Goal: Task Accomplishment & Management: Manage account settings

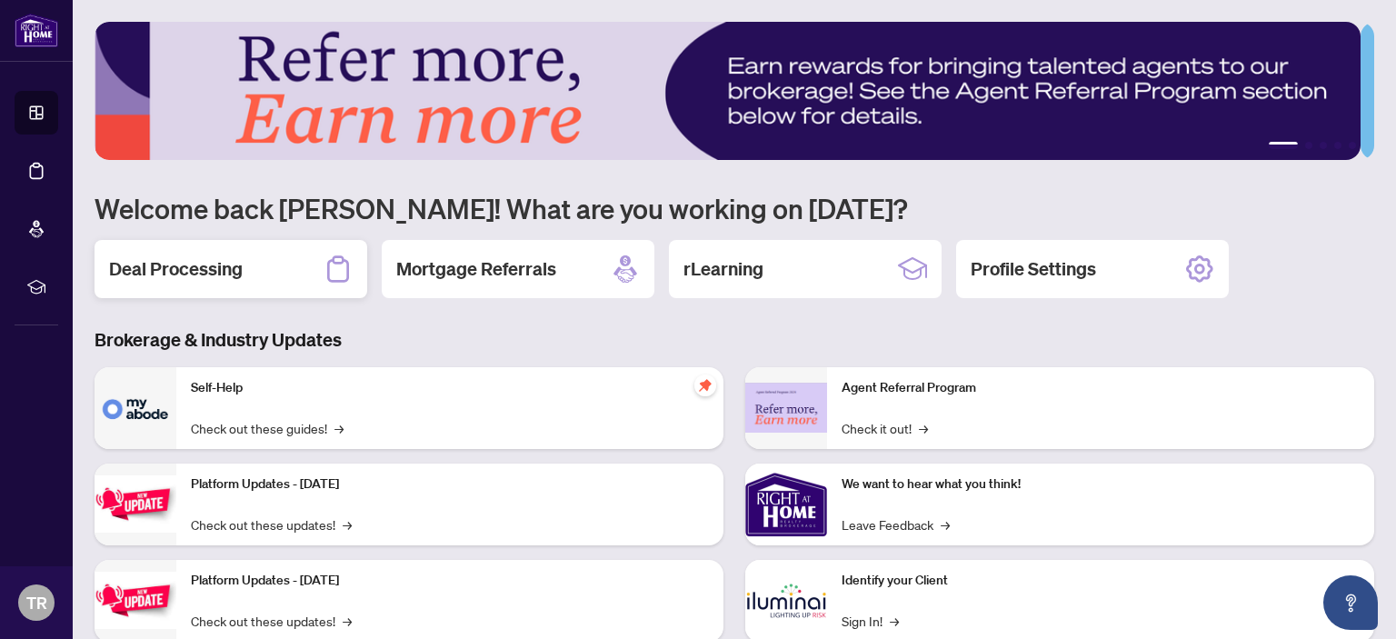
click at [155, 243] on div "Deal Processing" at bounding box center [231, 269] width 273 height 58
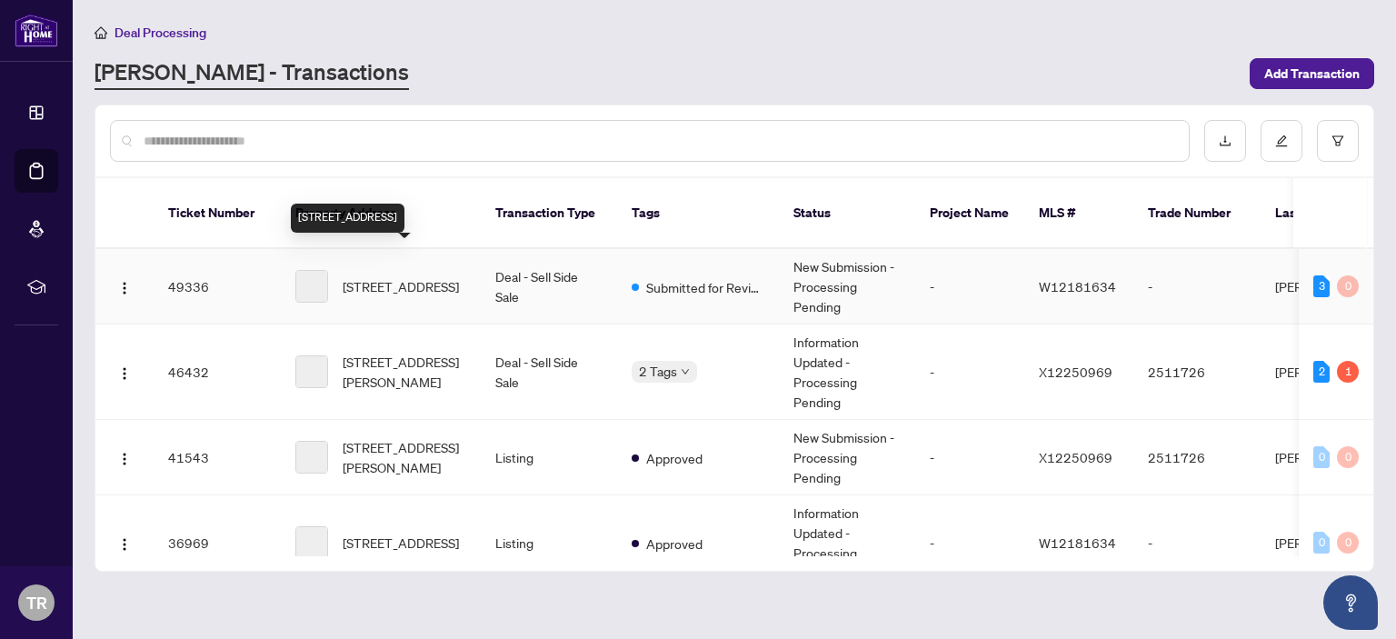
click at [427, 276] on span "[STREET_ADDRESS]" at bounding box center [401, 286] width 116 height 20
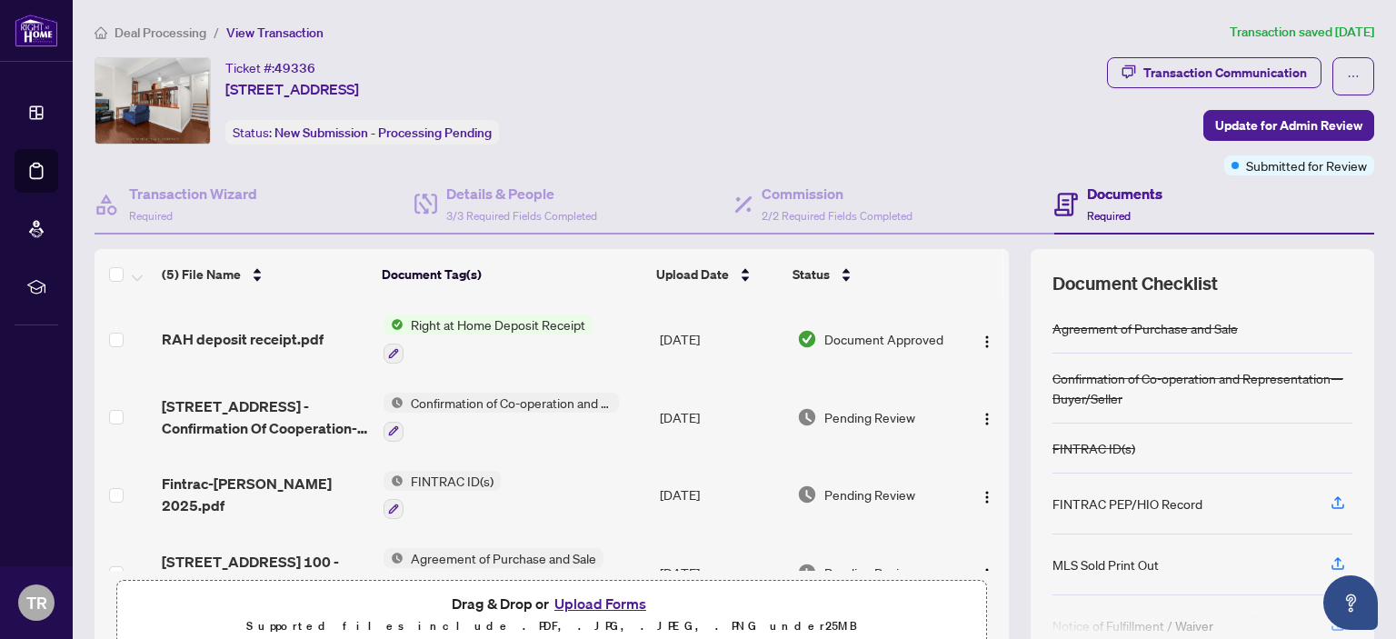
click at [560, 599] on button "Upload Forms" at bounding box center [600, 604] width 103 height 24
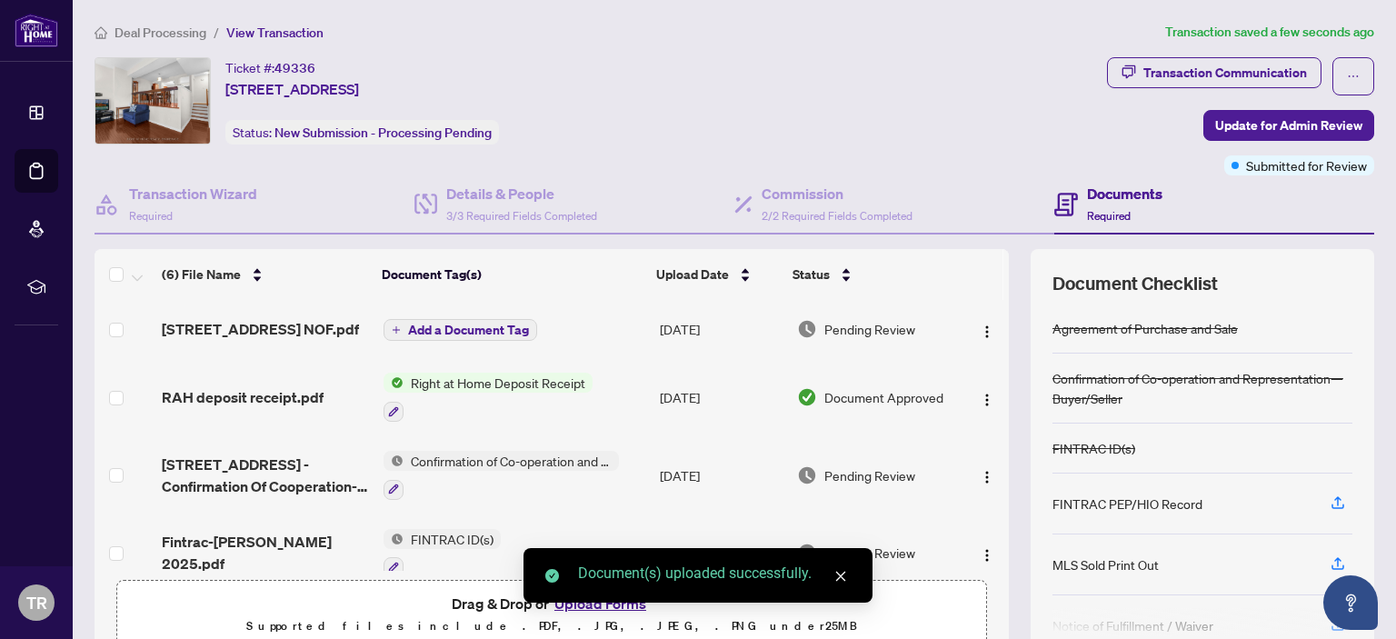
click at [471, 327] on span "Add a Document Tag" at bounding box center [468, 329] width 121 height 13
